Goal: Task Accomplishment & Management: Manage account settings

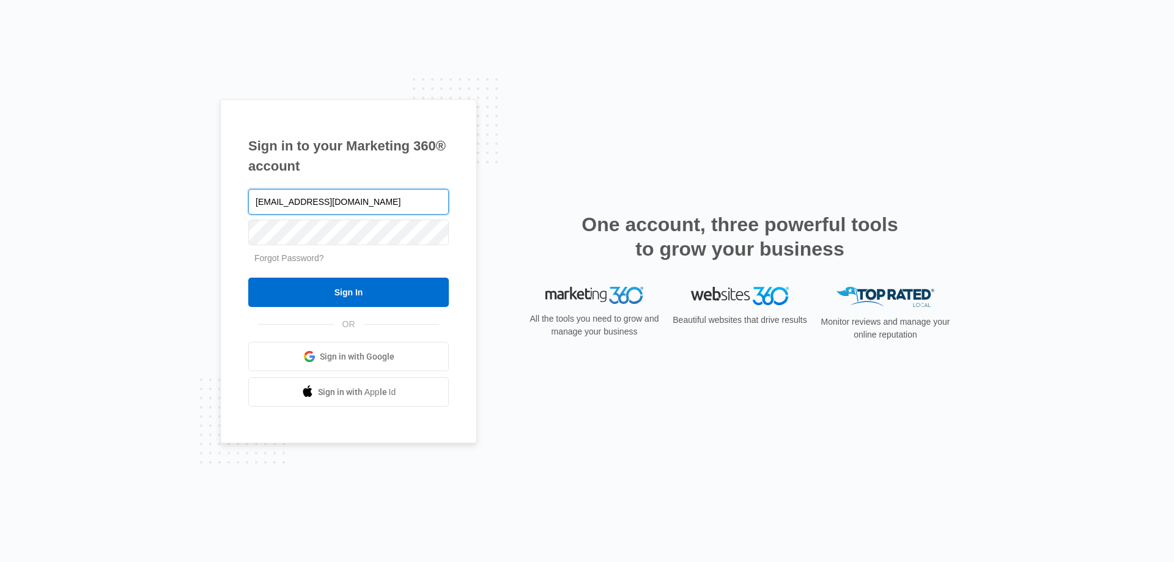
type input "[EMAIL_ADDRESS][DOMAIN_NAME]"
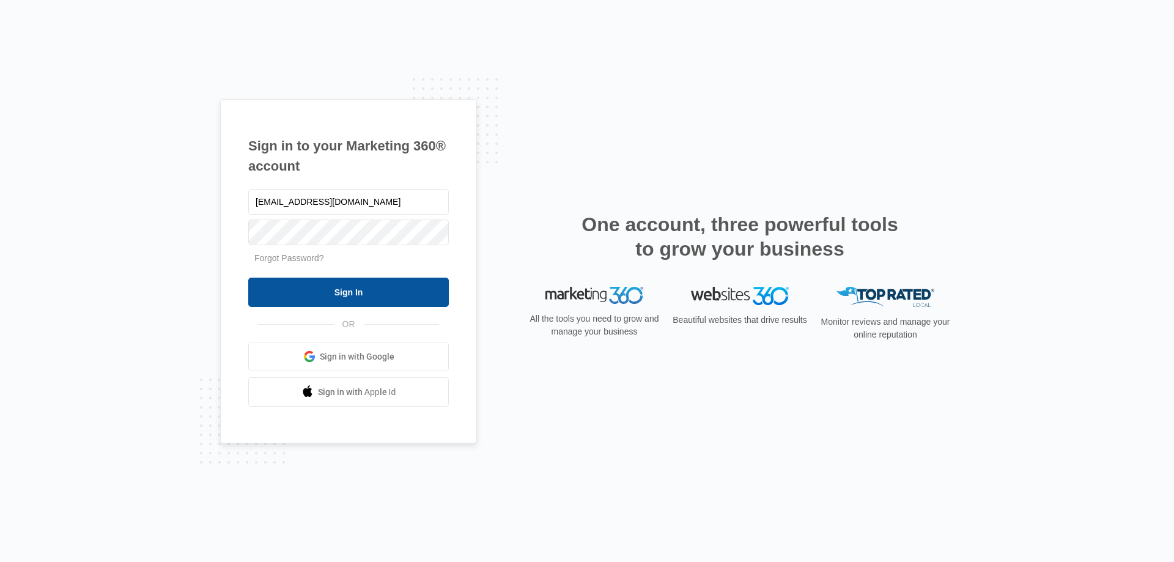
click at [369, 298] on input "Sign In" at bounding box center [348, 292] width 201 height 29
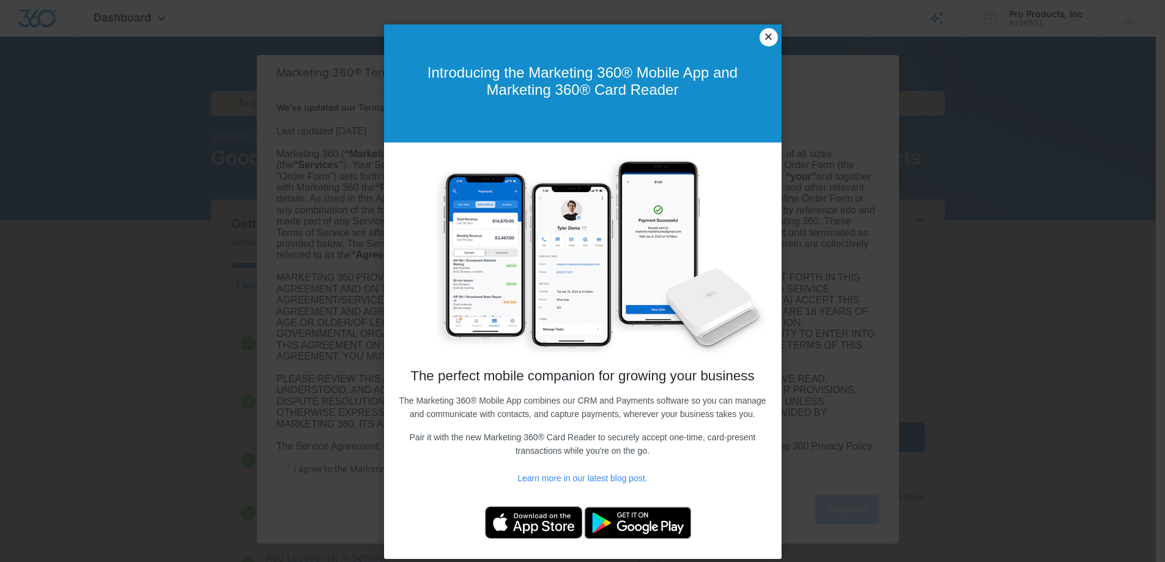
click at [761, 40] on link "×" at bounding box center [768, 37] width 18 height 18
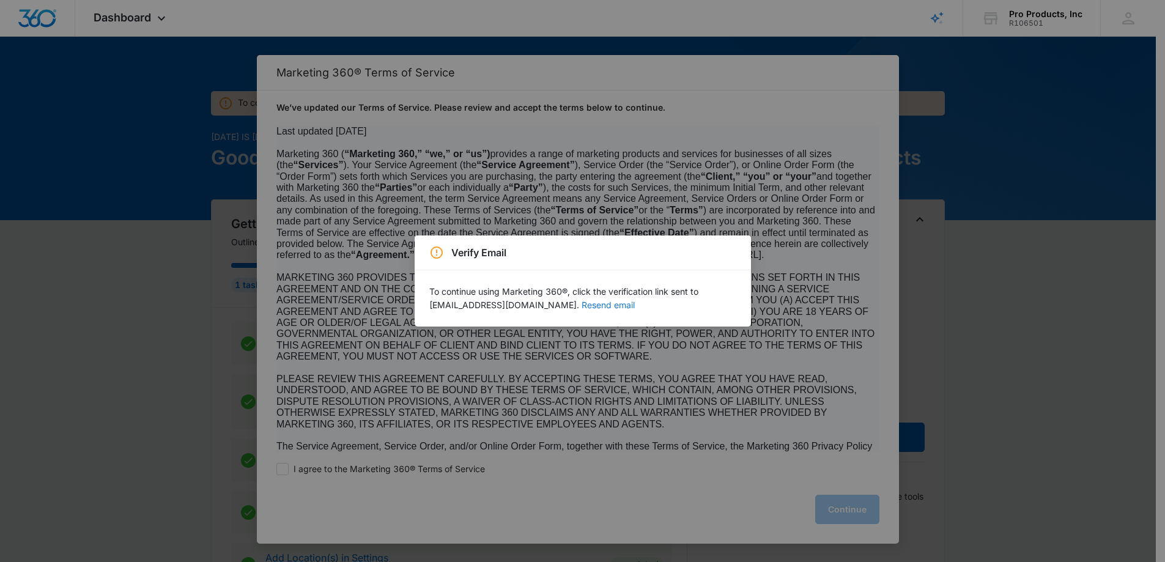
click at [581, 306] on button "Resend email" at bounding box center [607, 305] width 53 height 9
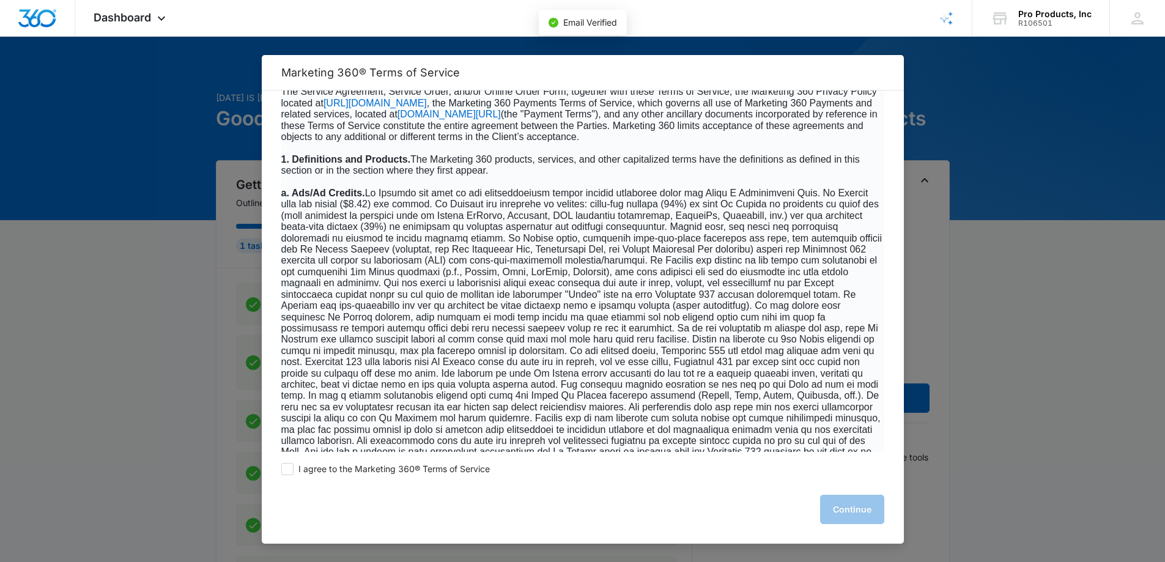
scroll to position [507, 0]
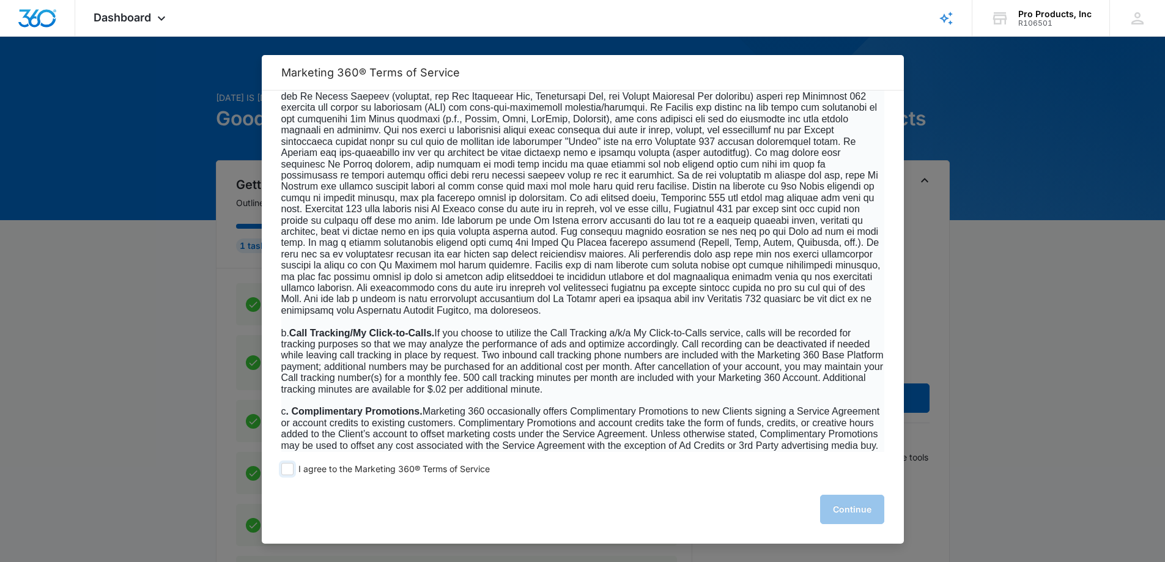
click at [292, 466] on span at bounding box center [287, 469] width 12 height 12
click at [292, 466] on input "I agree to the Marketing 360® Terms of Service" at bounding box center [287, 469] width 12 height 12
checkbox input "true"
click at [827, 508] on button "Continue" at bounding box center [852, 509] width 64 height 29
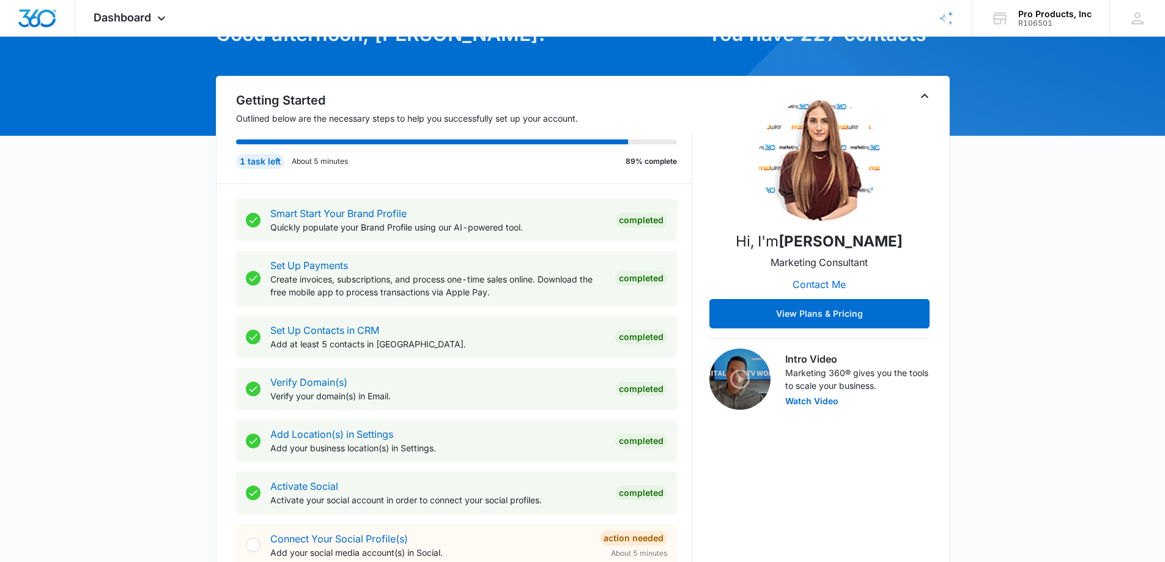
scroll to position [0, 0]
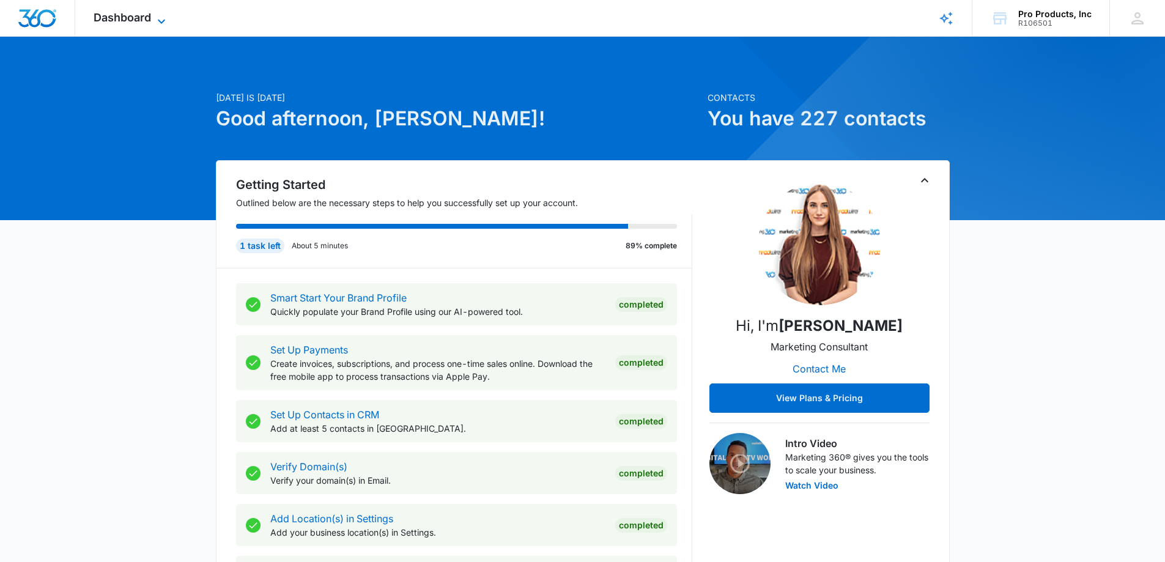
click at [159, 19] on icon at bounding box center [161, 21] width 15 height 15
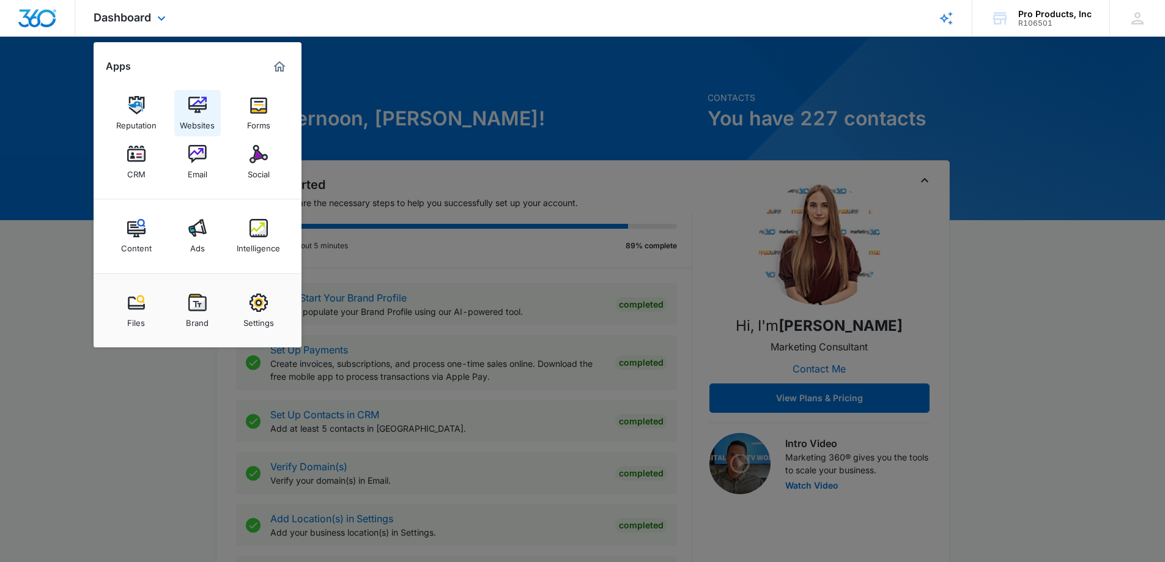
click at [197, 101] on img at bounding box center [197, 105] width 18 height 18
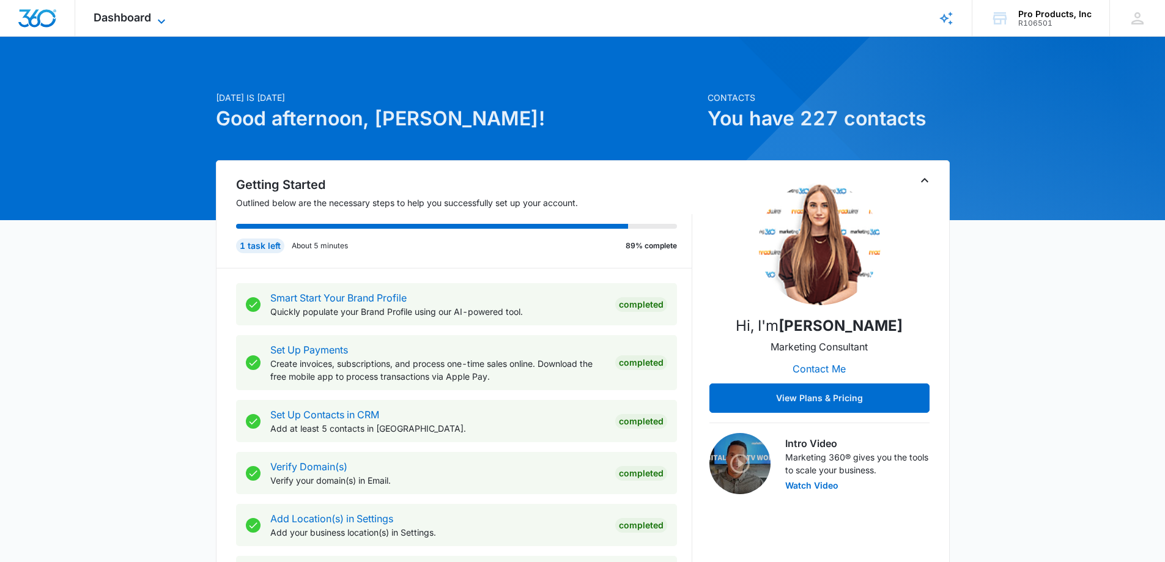
click at [158, 18] on icon at bounding box center [161, 21] width 15 height 15
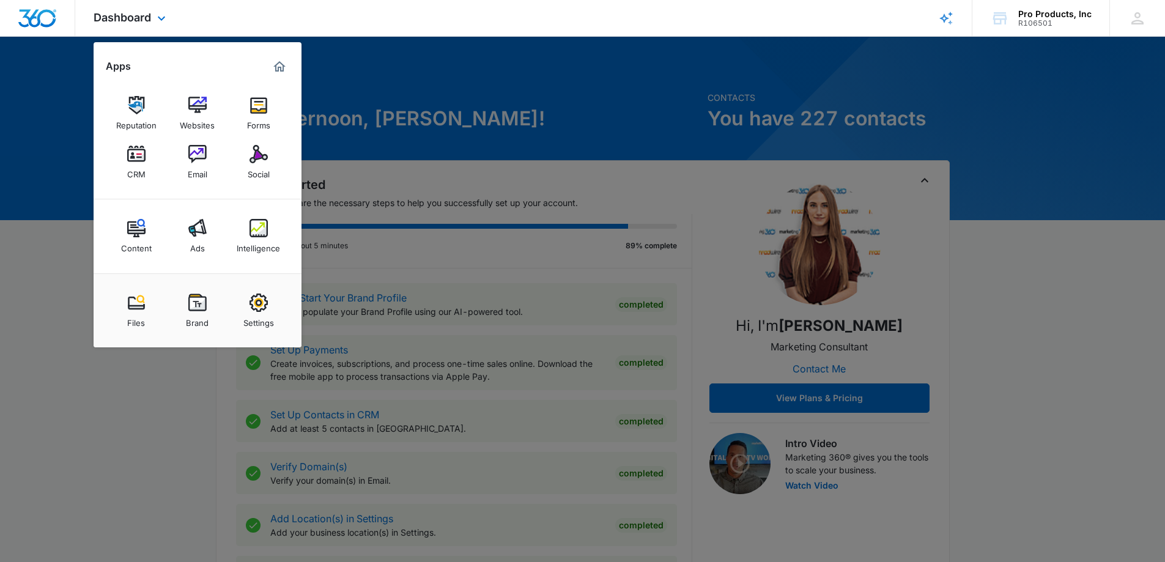
click at [293, 15] on div "Dashboard Apps Reputation Websites Forms CRM Email Social Content Ads Intellige…" at bounding box center [582, 18] width 1165 height 37
click at [158, 22] on icon at bounding box center [161, 21] width 15 height 15
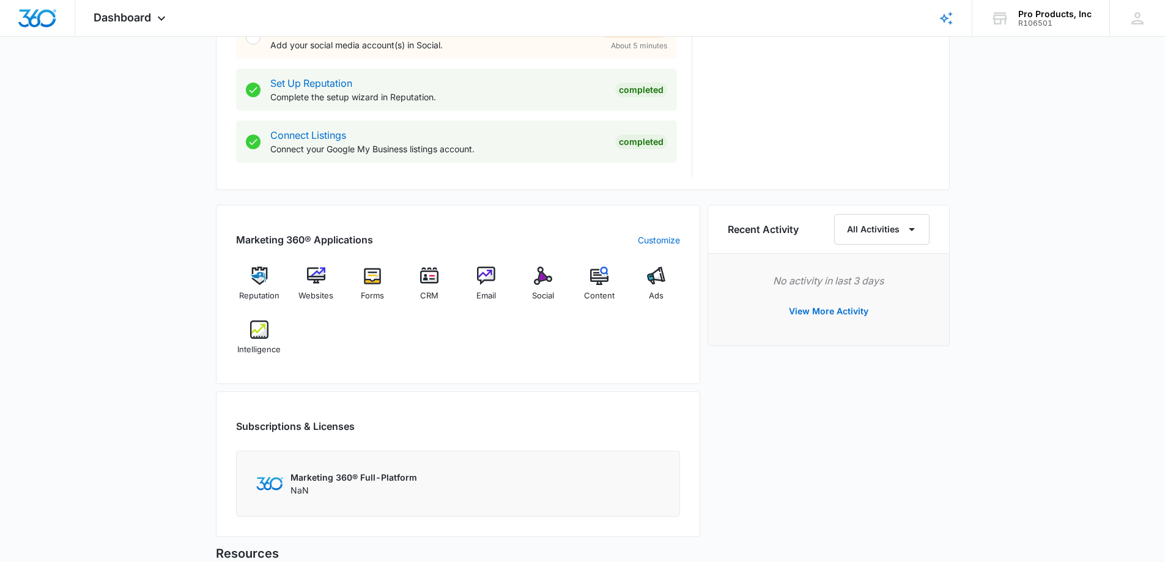
scroll to position [613, 0]
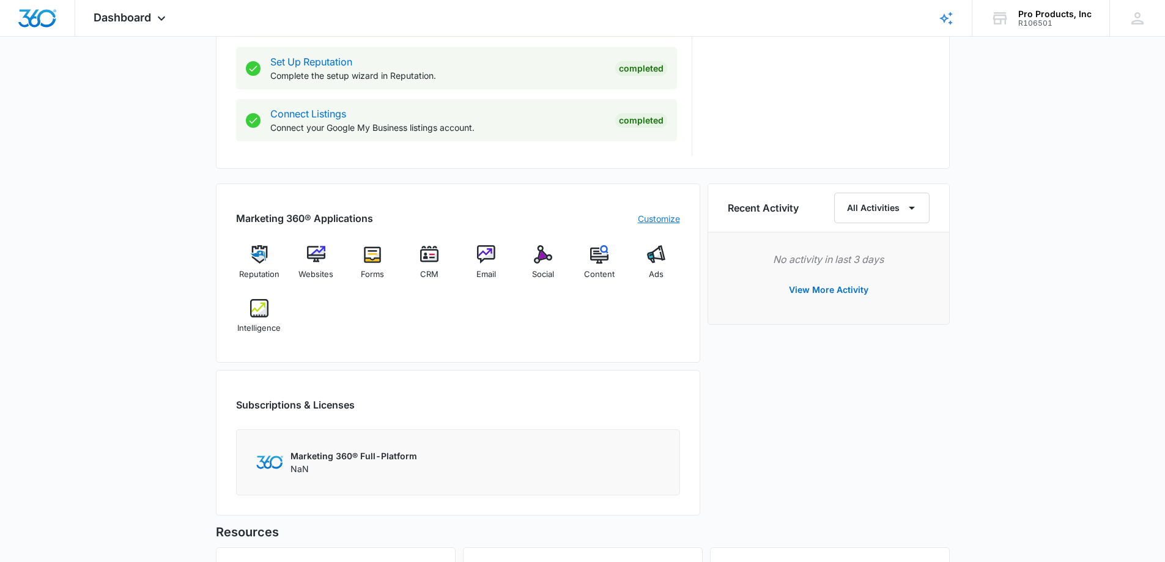
click at [654, 223] on link "Customize" at bounding box center [659, 218] width 42 height 13
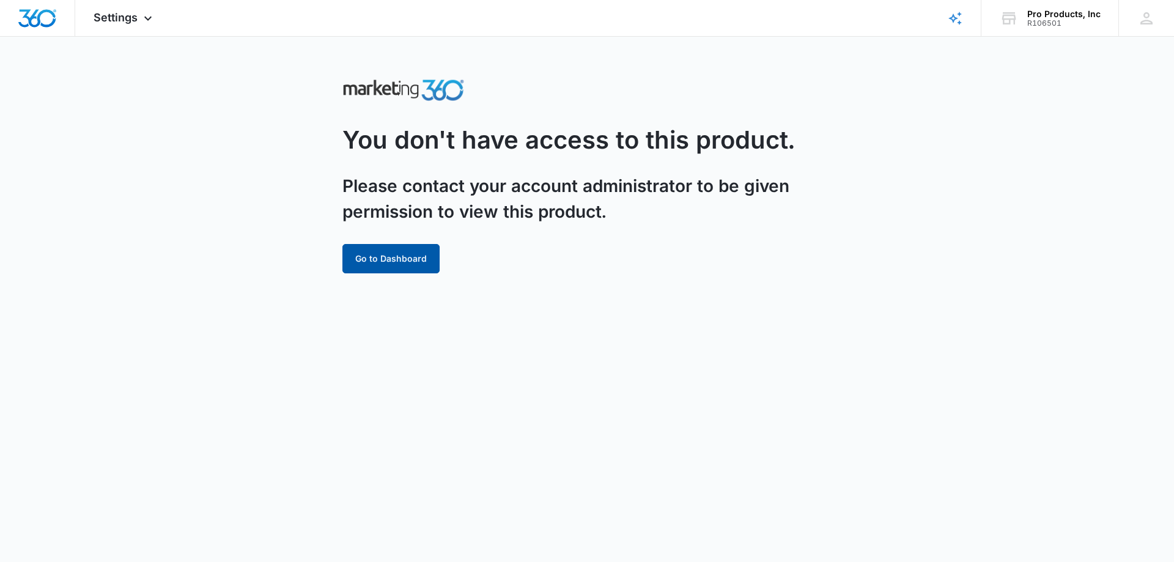
click at [399, 267] on button "Go to Dashboard" at bounding box center [390, 258] width 97 height 29
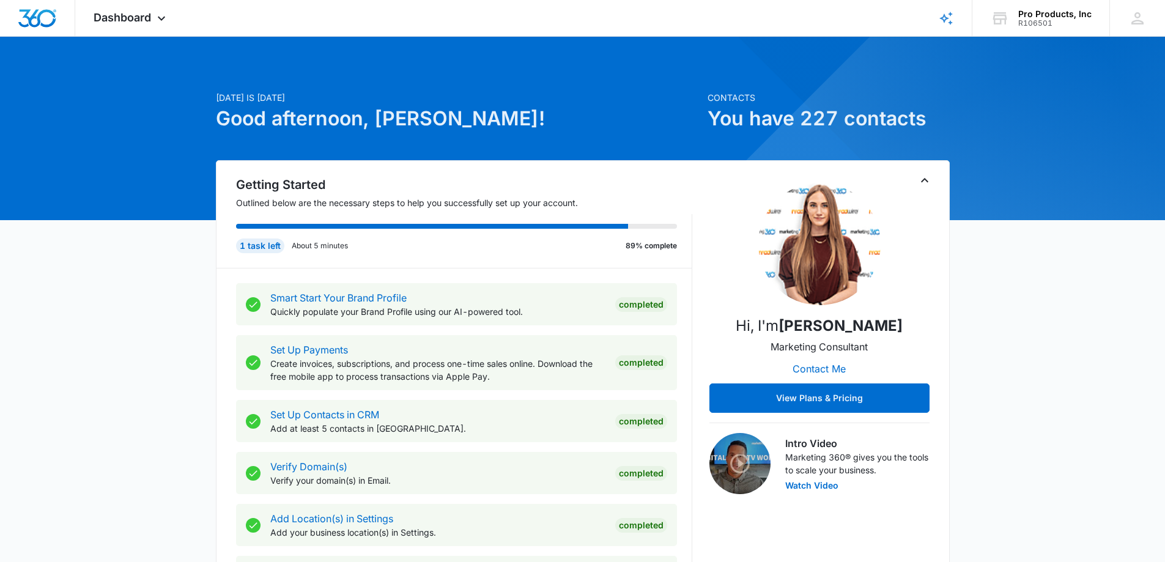
click at [155, 17] on icon at bounding box center [161, 21] width 15 height 15
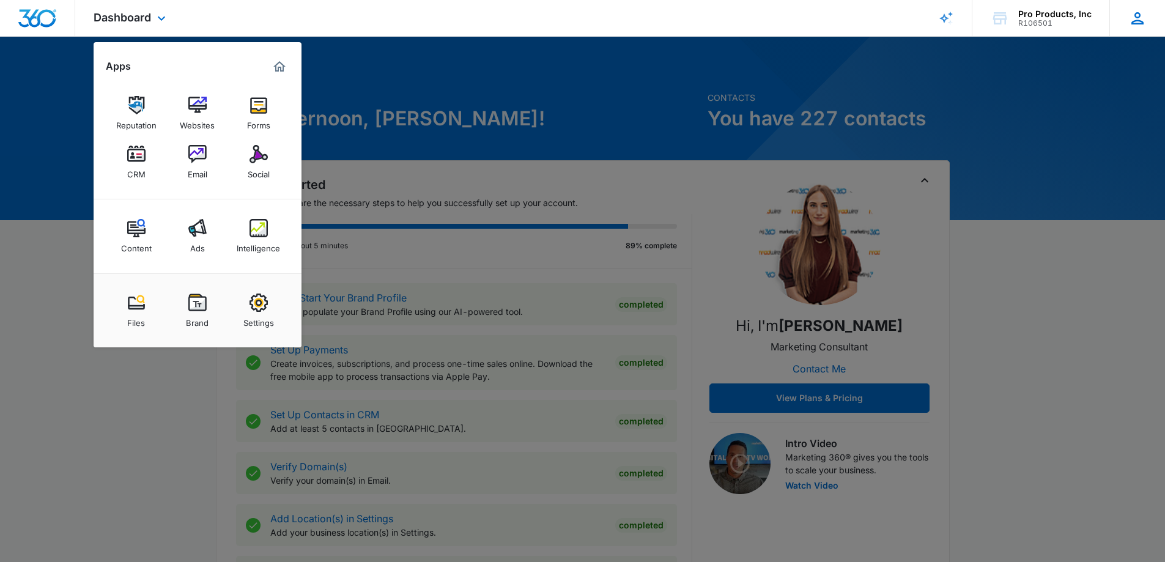
click at [1129, 18] on icon at bounding box center [1137, 18] width 18 height 18
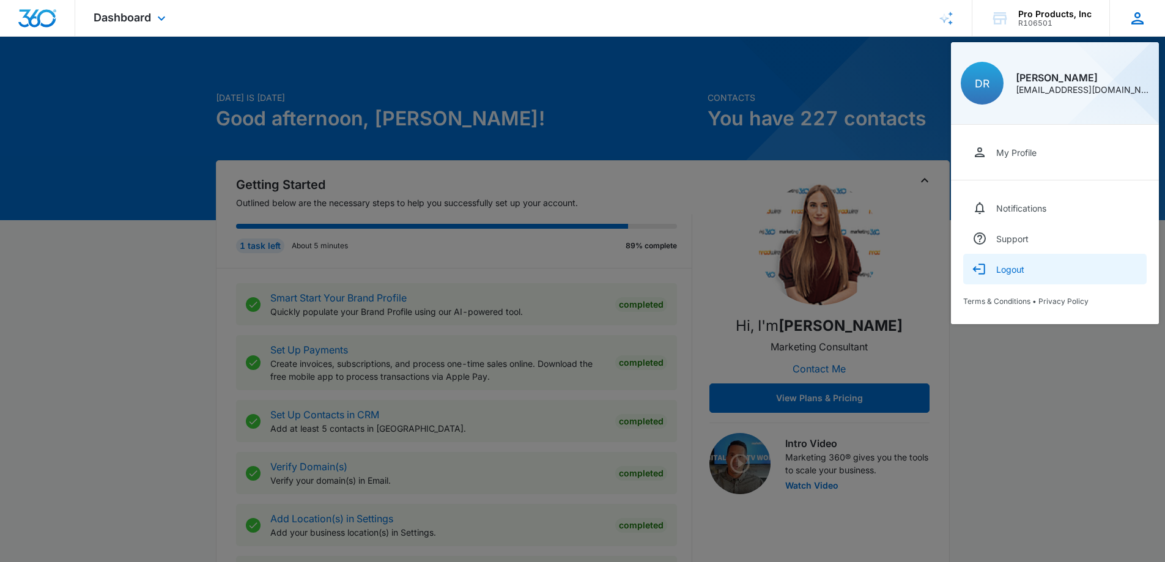
click at [1025, 266] on button "Logout" at bounding box center [1054, 269] width 183 height 31
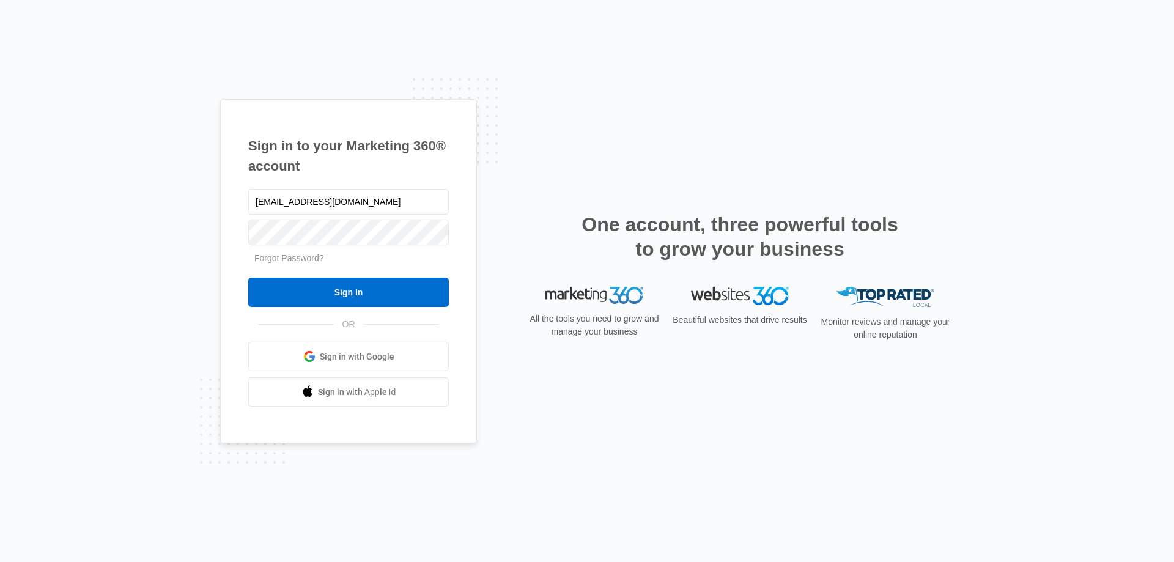
type input "[EMAIL_ADDRESS][DOMAIN_NAME]"
click at [347, 287] on input "Sign In" at bounding box center [348, 292] width 201 height 29
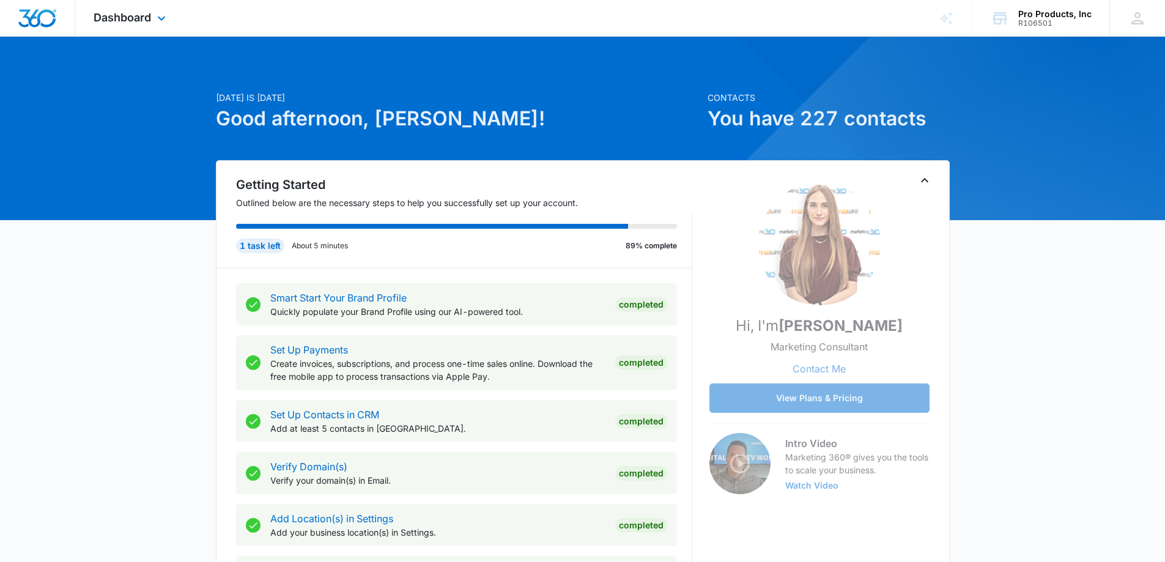
click at [154, 26] on div "Dashboard Apps Reputation Websites Forms CRM Email Social Shop Payments POS Con…" at bounding box center [131, 18] width 112 height 36
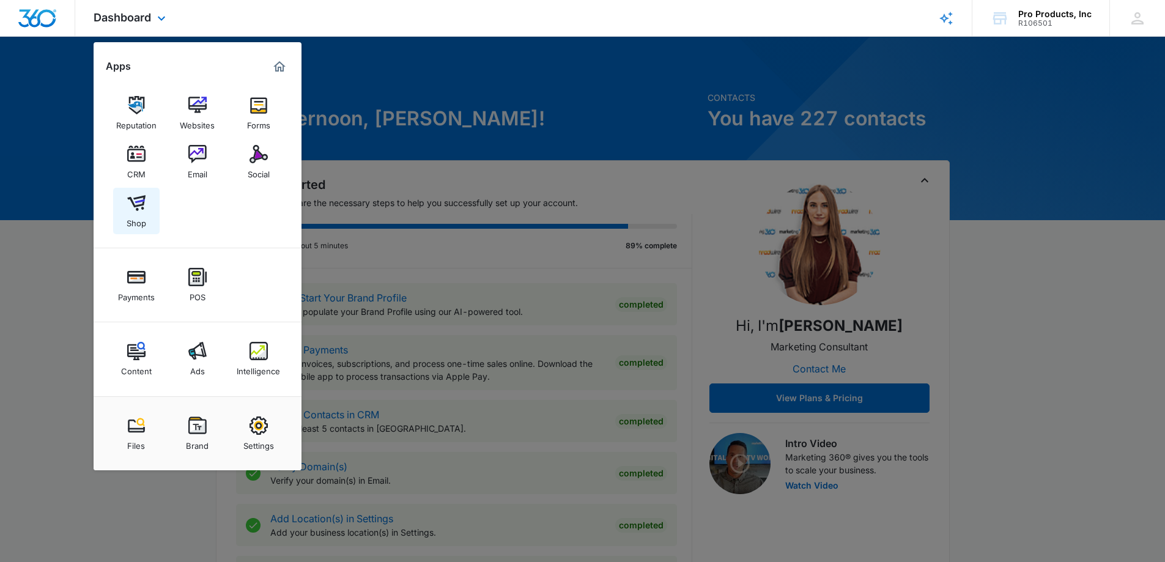
click at [136, 209] on img at bounding box center [136, 203] width 18 height 18
